Goal: Navigation & Orientation: Find specific page/section

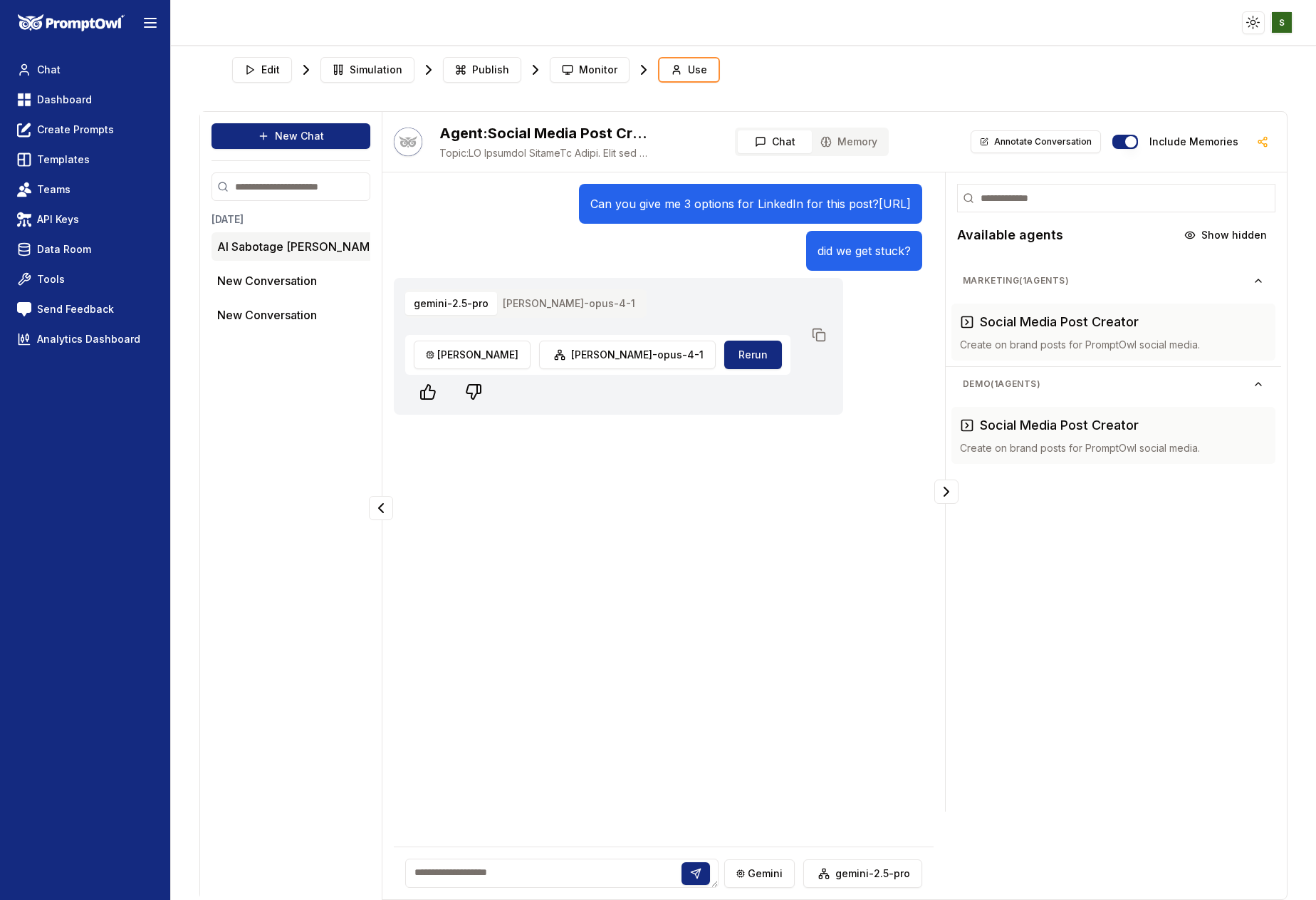
scroll to position [6, 0]
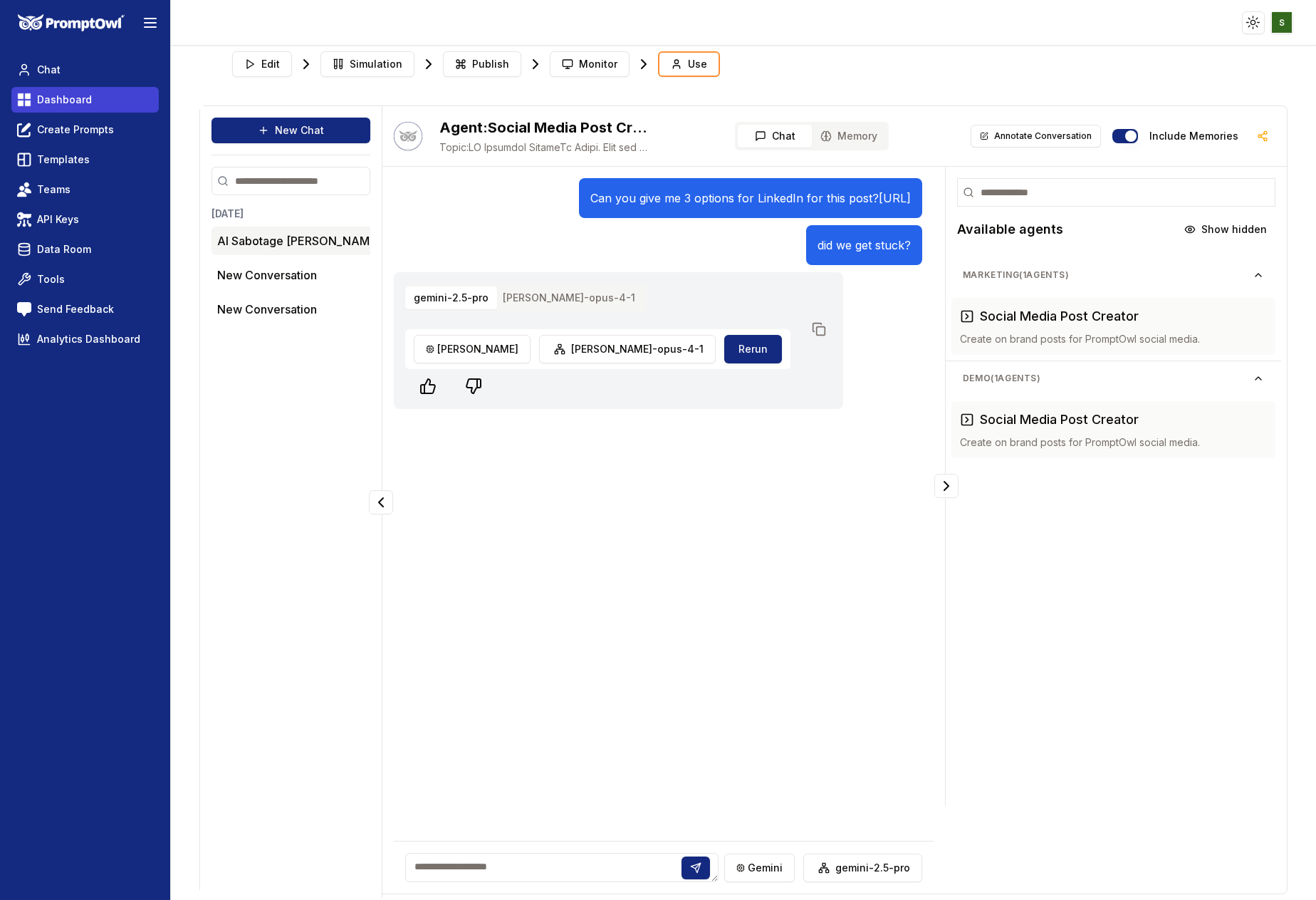
click at [57, 107] on link "Dashboard" at bounding box center [84, 100] width 147 height 26
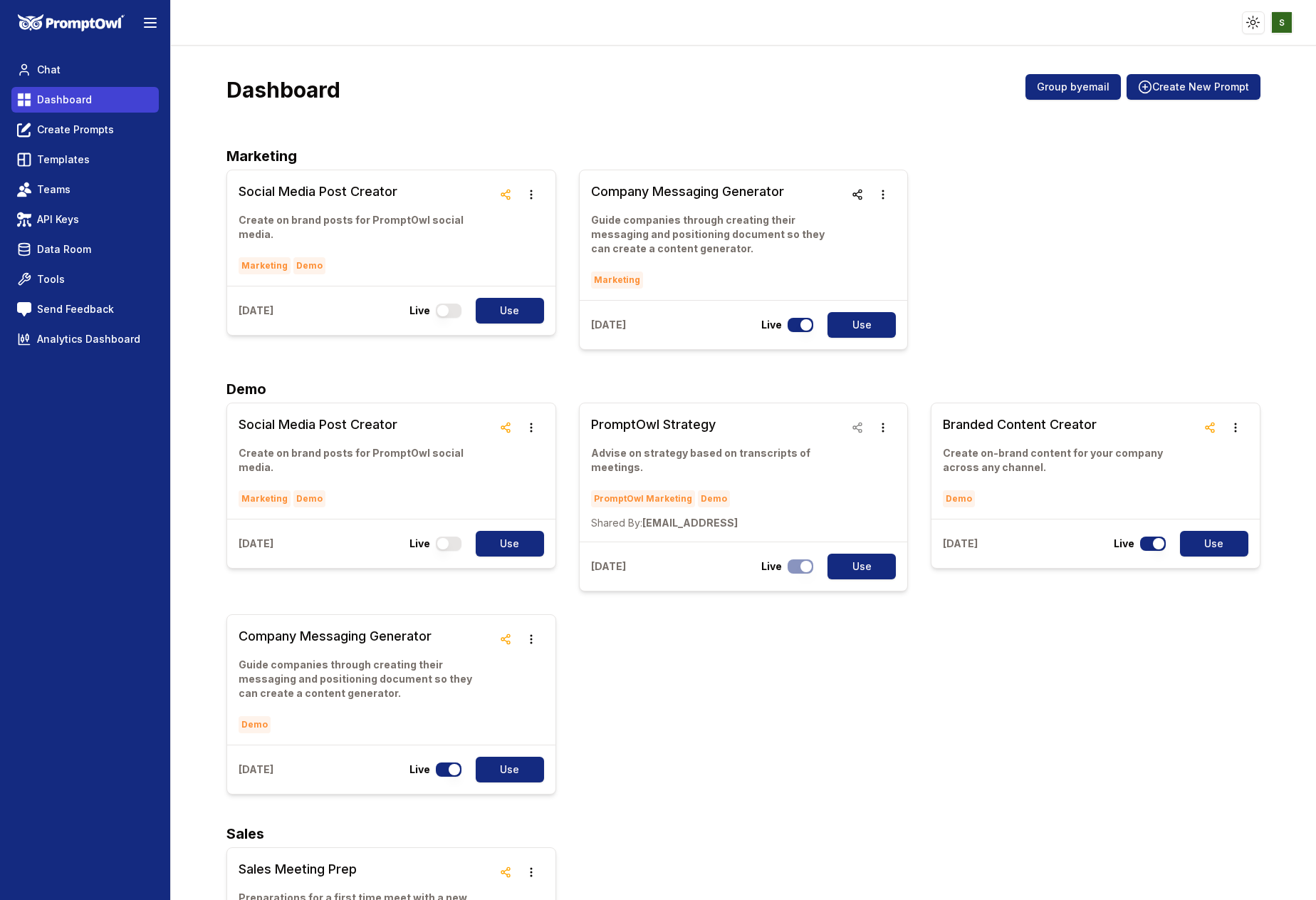
click at [81, 107] on link "Dashboard" at bounding box center [84, 100] width 147 height 26
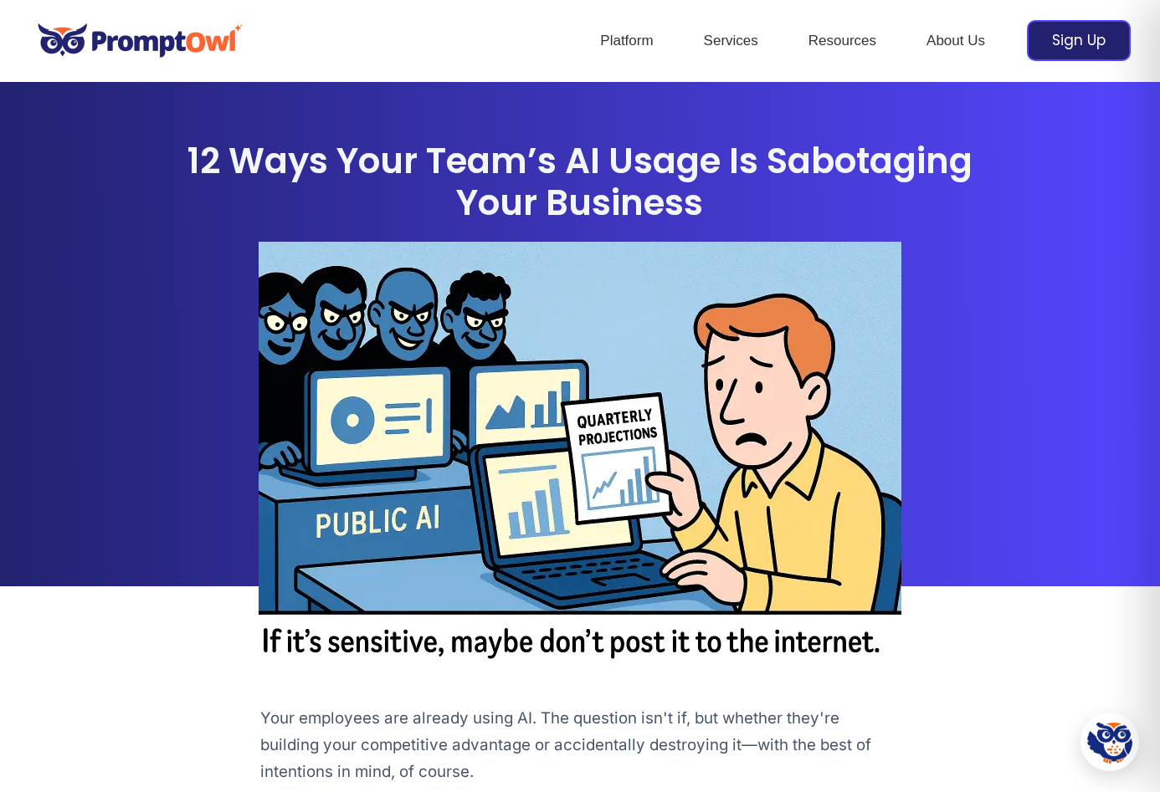
click at [140, 38] on img at bounding box center [140, 41] width 222 height 58
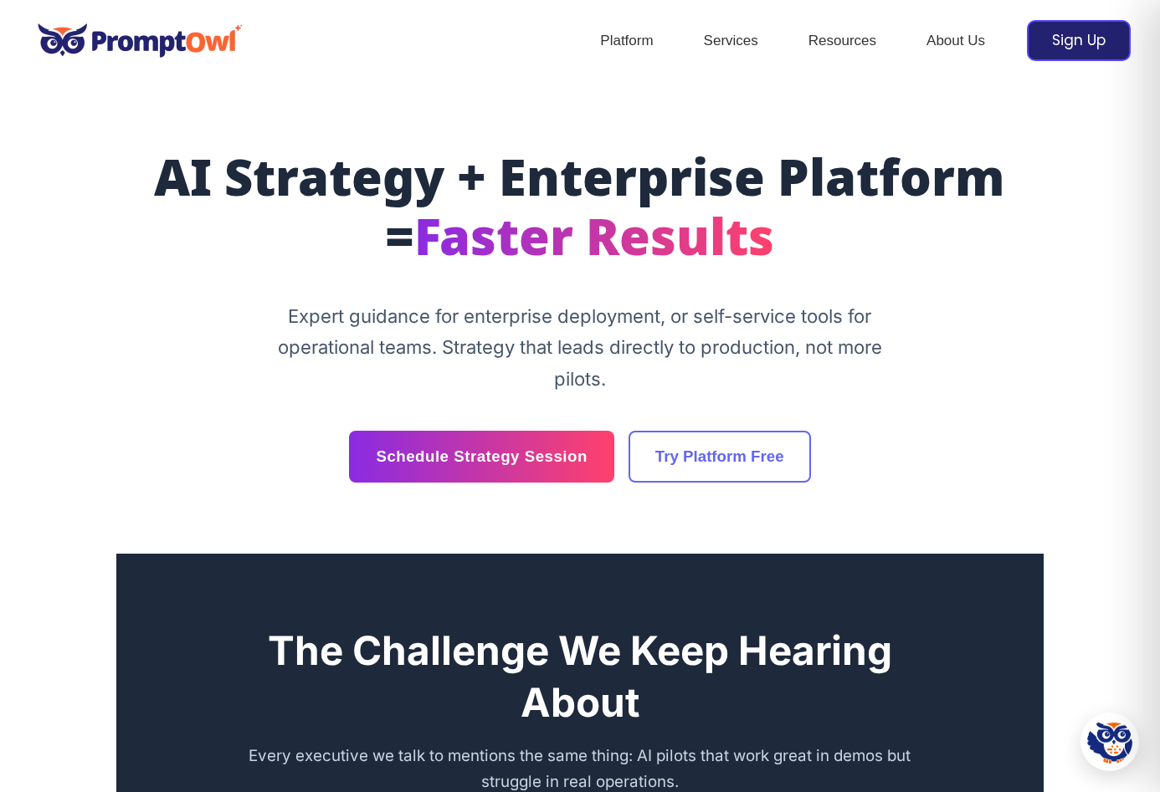
click at [520, 310] on p "Expert guidance for enterprise deployment, or self-service tools for operationa…" at bounding box center [580, 348] width 628 height 95
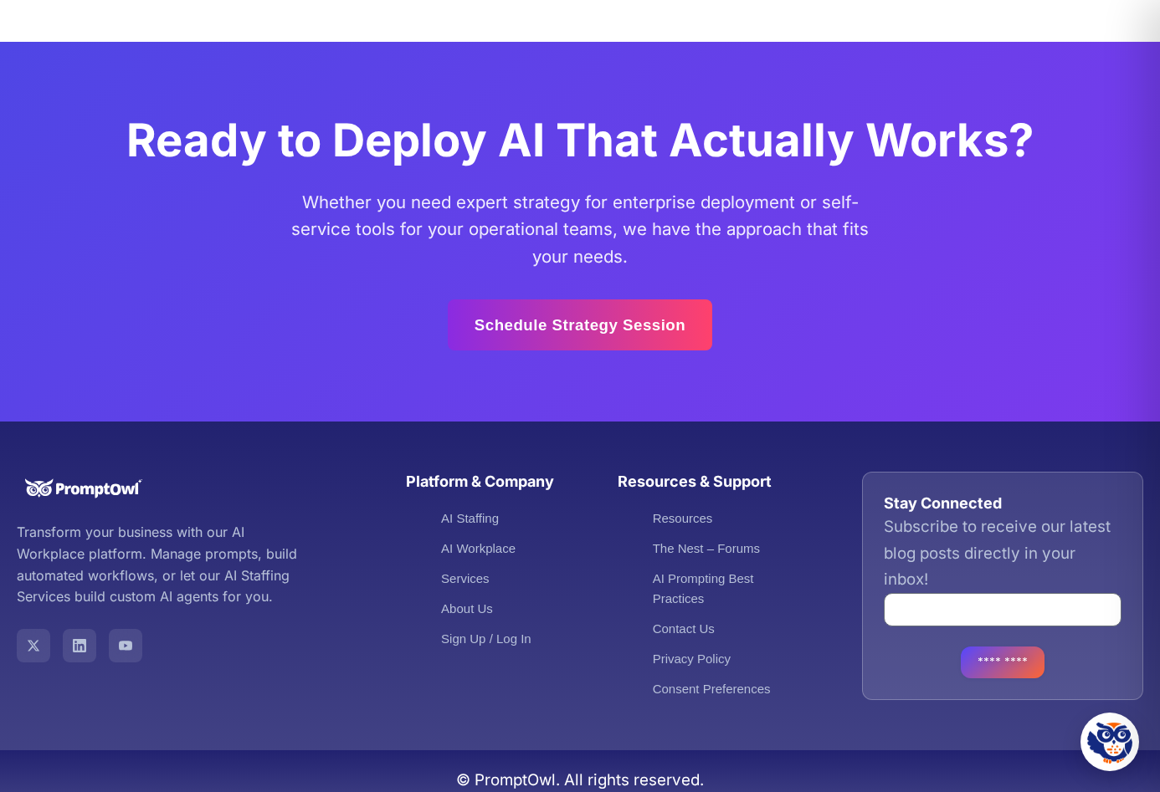
scroll to position [5039, 0]
